Goal: Register for event/course

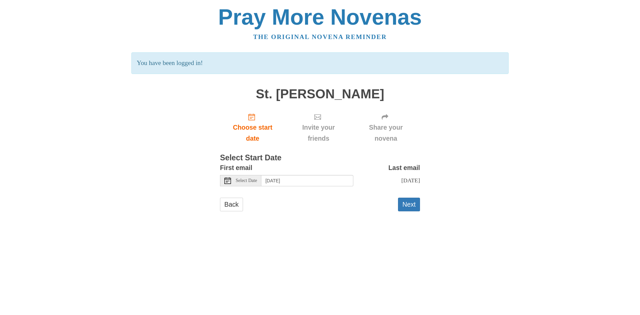
click at [246, 182] on span "Select Date" at bounding box center [246, 180] width 21 height 5
click at [241, 181] on span "Select Date" at bounding box center [246, 180] width 21 height 5
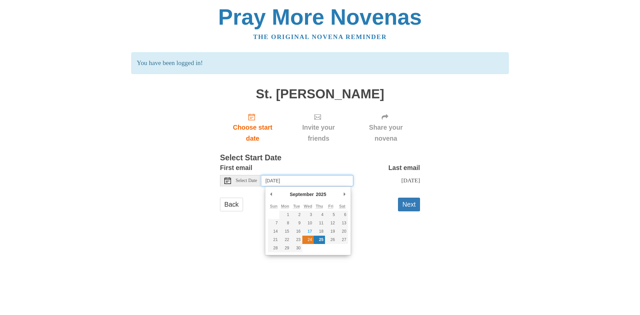
type input "[DATE]"
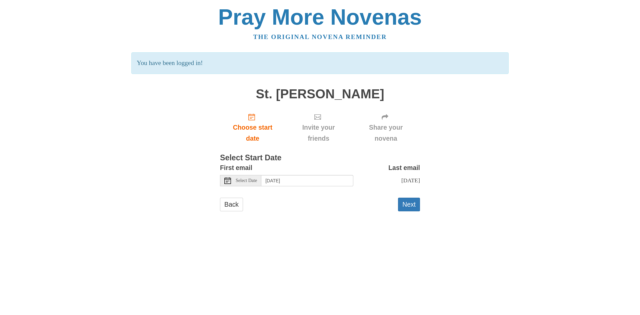
click at [319, 231] on html "Pray More Novenas The original novena reminder You have been logged in! St. [PE…" at bounding box center [320, 115] width 640 height 231
click at [411, 206] on button "Next" at bounding box center [409, 205] width 22 height 14
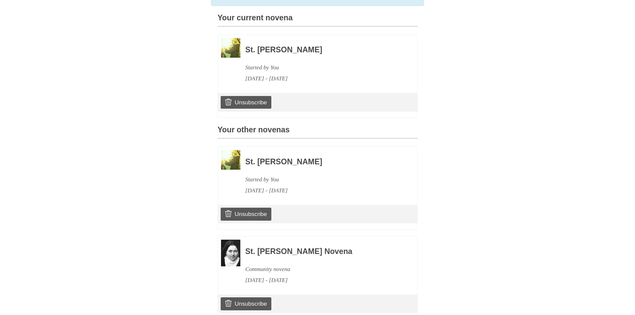
scroll to position [200, 0]
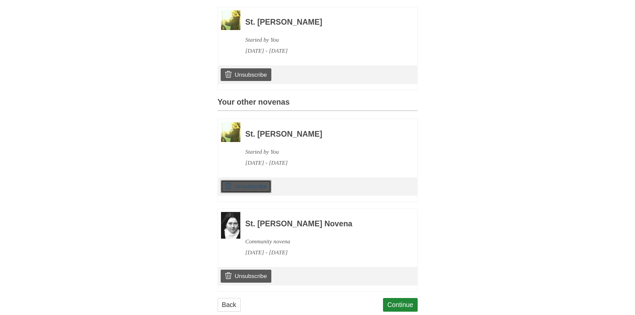
drag, startPoint x: 246, startPoint y: 199, endPoint x: 357, endPoint y: 39, distance: 194.4
click at [246, 193] on link "Unsubscribe" at bounding box center [246, 186] width 50 height 13
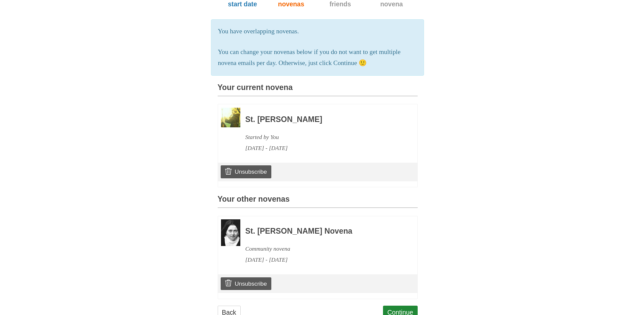
scroll to position [169, 0]
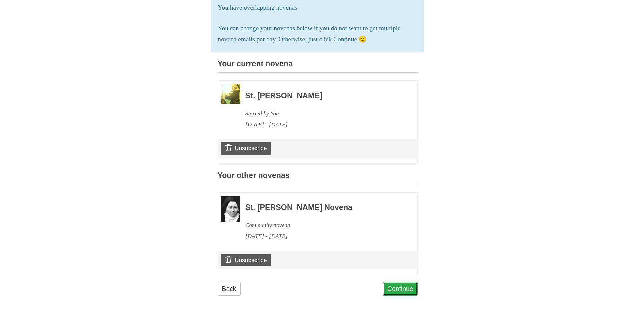
click at [397, 288] on link "Continue" at bounding box center [400, 289] width 35 height 14
